Goal: Find specific page/section: Find specific page/section

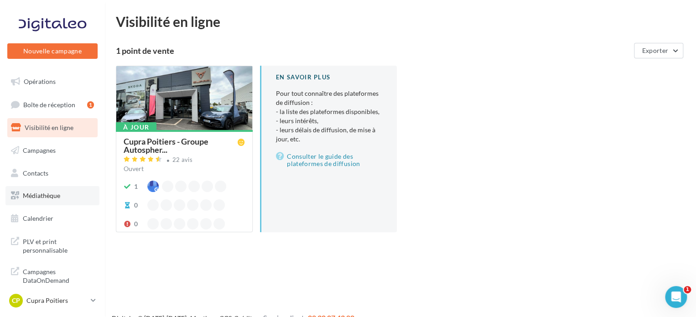
click at [60, 200] on link "Médiathèque" at bounding box center [52, 195] width 94 height 19
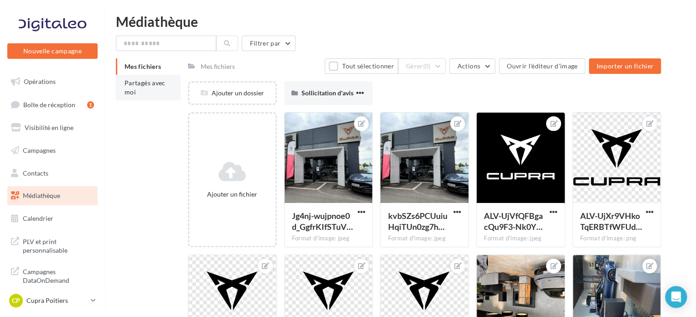
click at [170, 78] on li "Partagés avec moi" at bounding box center [148, 88] width 65 height 26
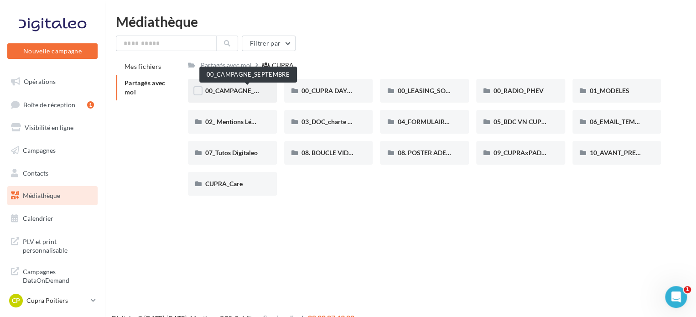
click at [246, 93] on span "00_CAMPAGNE_SEPTEMBRE" at bounding box center [247, 91] width 85 height 8
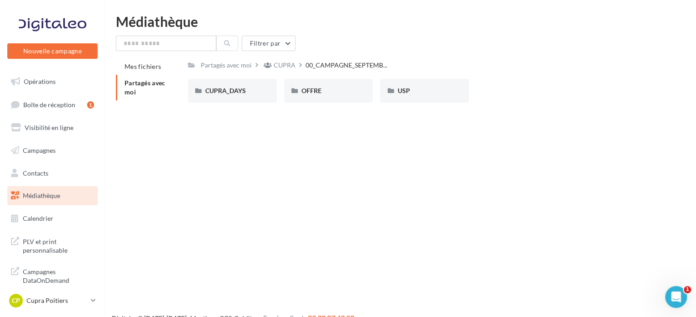
click at [246, 93] on div "CUPRA_DAYS" at bounding box center [232, 90] width 54 height 9
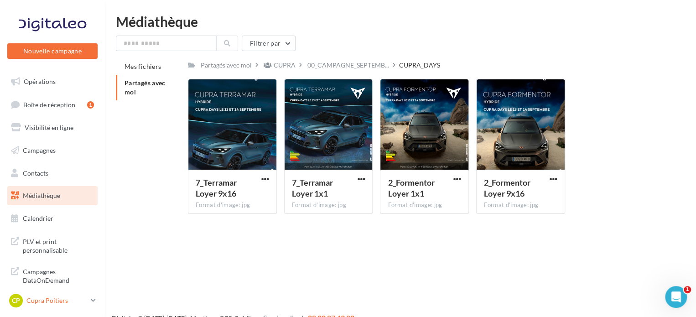
click at [85, 305] on div "CP Cupra Poitiers cupra_poitiers" at bounding box center [48, 301] width 78 height 14
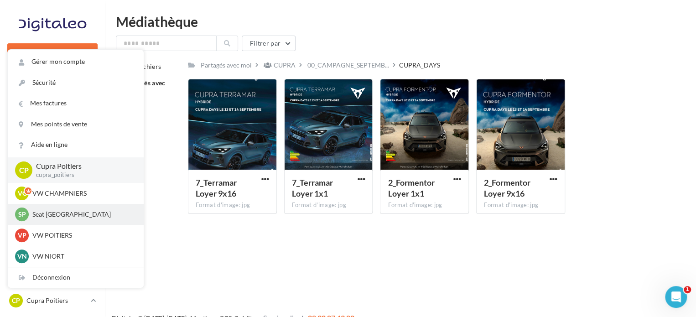
click at [76, 220] on div "SP Seat Poitiers 6909508d-9fc3-43a8-9d9c-edbec66eab3d" at bounding box center [75, 214] width 121 height 14
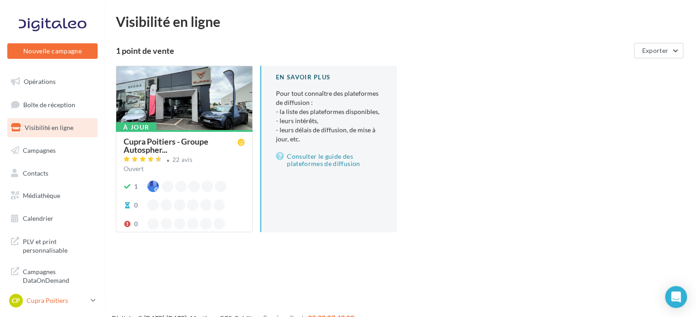
click at [76, 297] on p "Cupra Poitiers" at bounding box center [56, 300] width 61 height 9
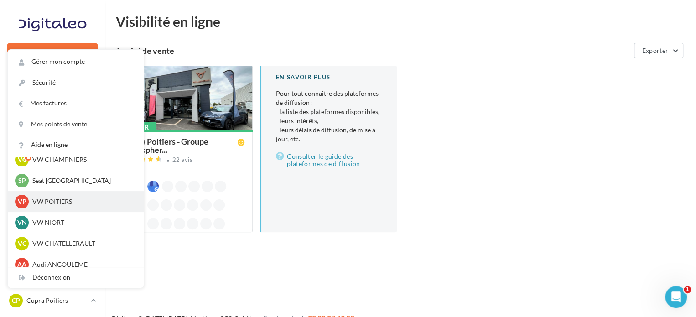
scroll to position [46, 0]
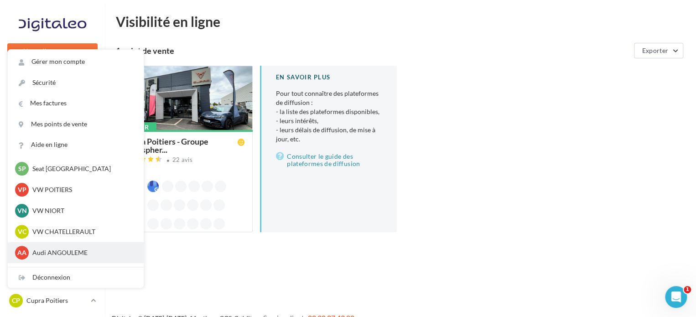
click at [71, 259] on div "AA Audi ANGOULEME audi-ango-cou" at bounding box center [75, 253] width 121 height 14
